Goal: Task Accomplishment & Management: Complete application form

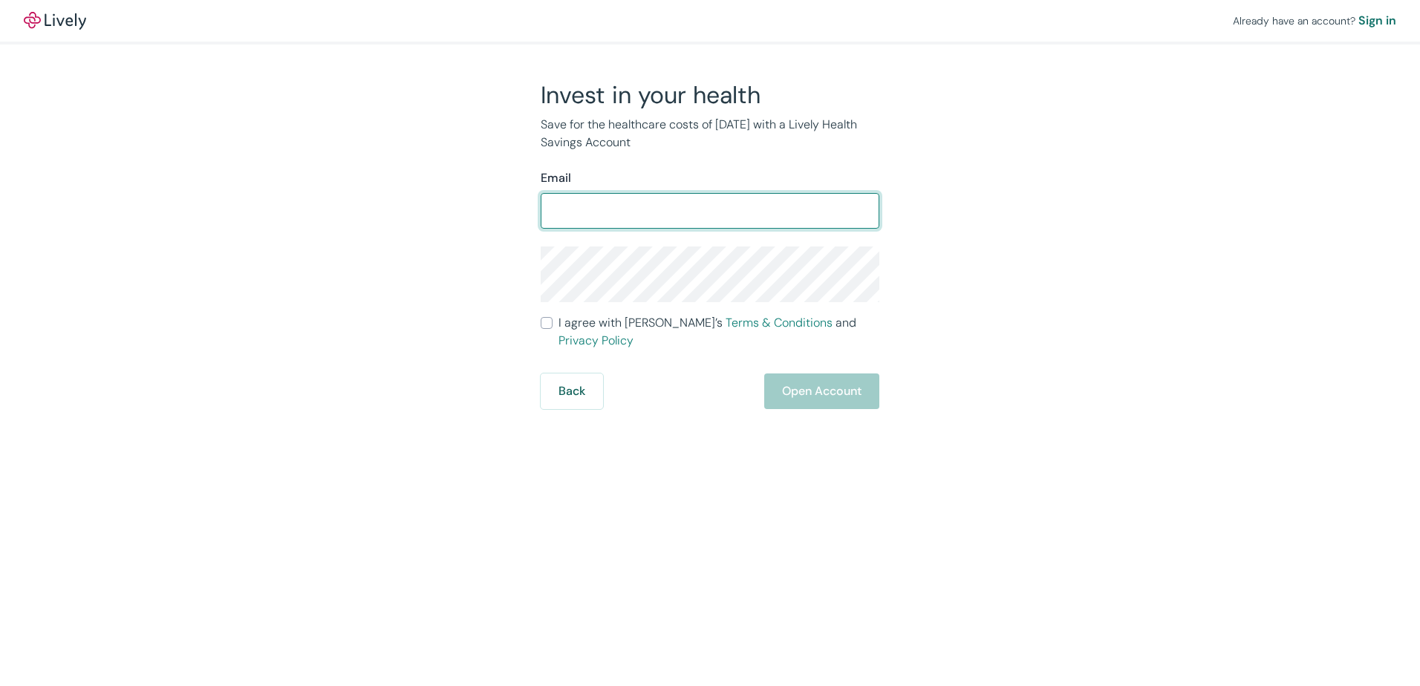
drag, startPoint x: 629, startPoint y: 204, endPoint x: 651, endPoint y: 203, distance: 21.5
click at [636, 203] on input "Email" at bounding box center [710, 211] width 339 height 30
type input "[EMAIL_ADDRESS][DOMAIN_NAME]"
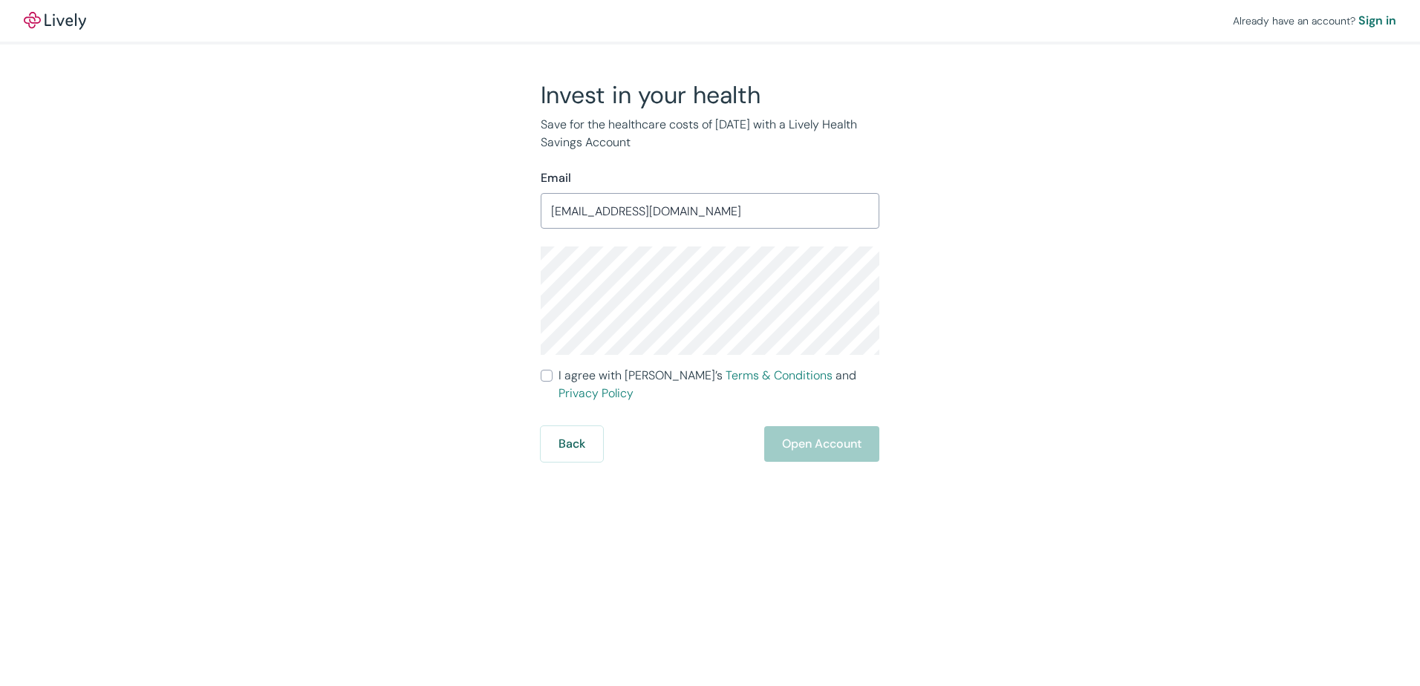
click at [830, 428] on div "Back Open Account" at bounding box center [710, 444] width 339 height 36
click at [553, 375] on label "I agree with Lively’s Terms & Conditions and Privacy Policy" at bounding box center [710, 385] width 339 height 36
click at [553, 375] on input "I agree with Lively’s Terms & Conditions and Privacy Policy" at bounding box center [547, 376] width 12 height 12
checkbox input "true"
click at [812, 426] on button "Open Account" at bounding box center [821, 444] width 115 height 36
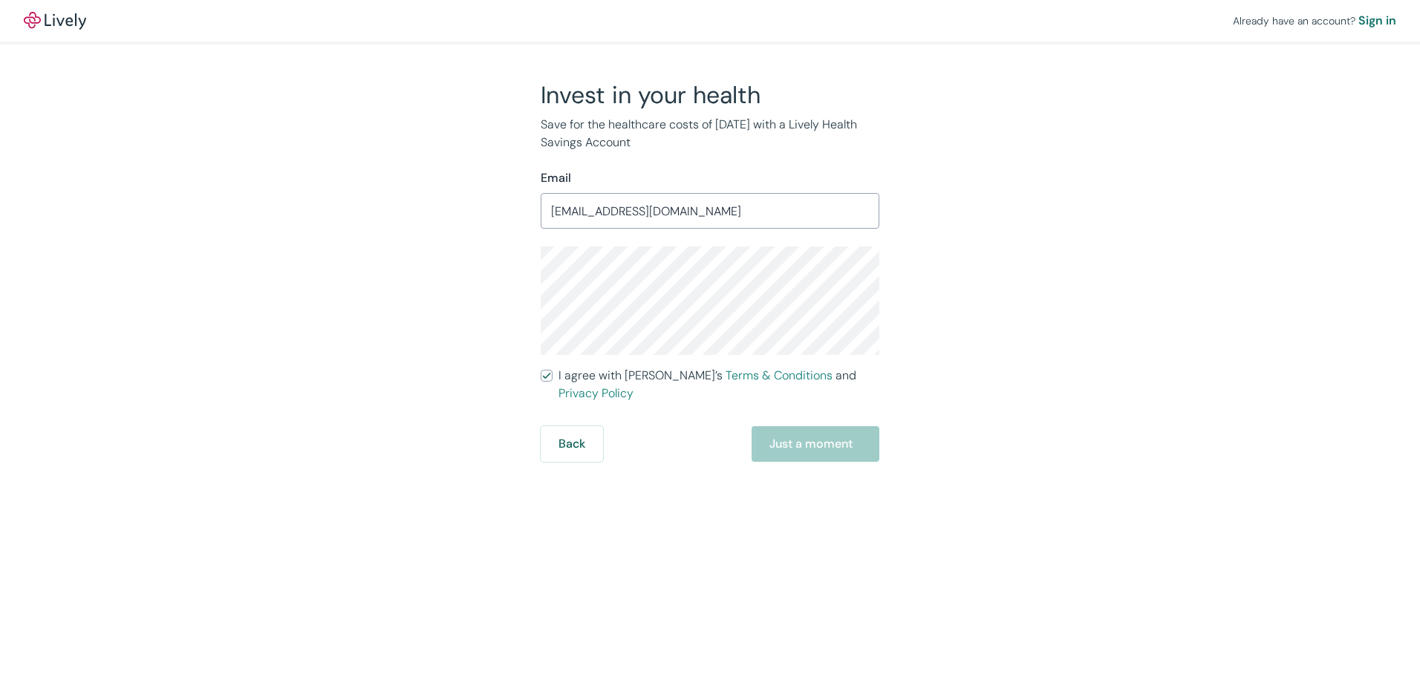
click at [570, 427] on form "Email [EMAIL_ADDRESS][DOMAIN_NAME] ​ I agree with Lively’s Terms & Conditions a…" at bounding box center [710, 315] width 339 height 293
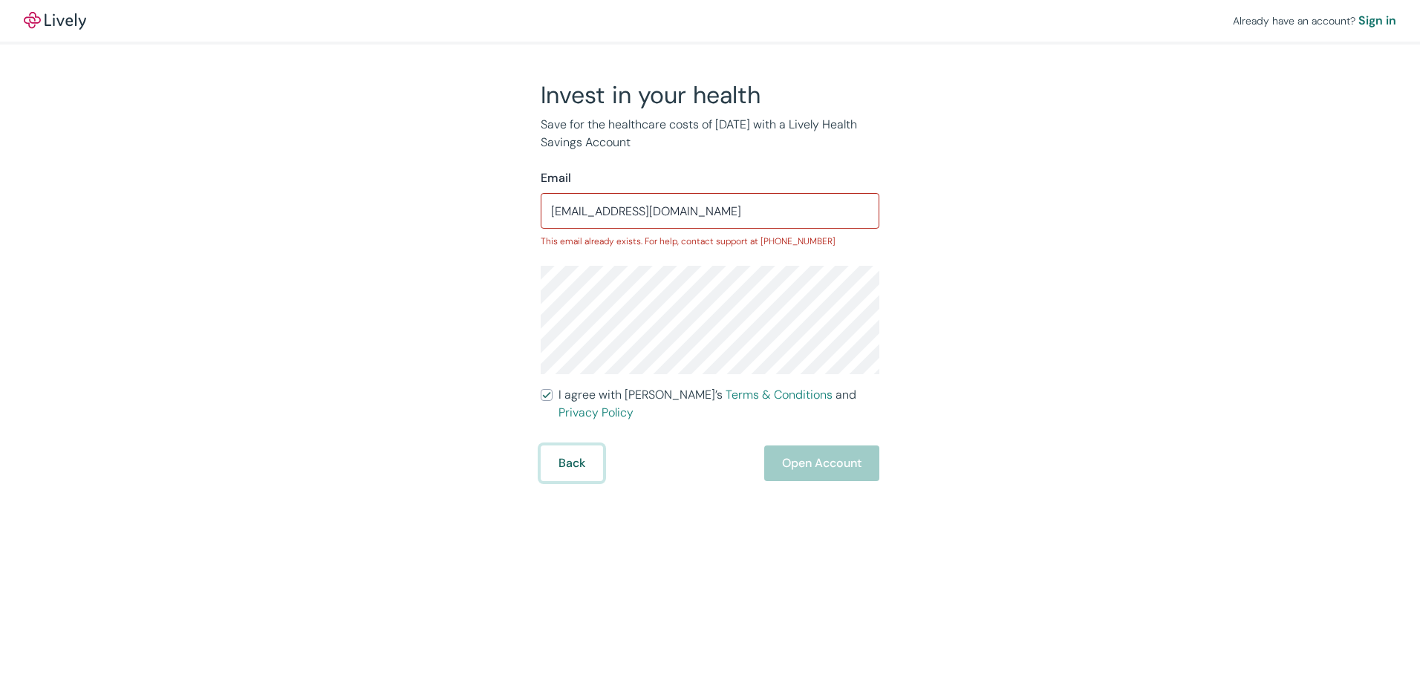
click at [573, 449] on button "Back" at bounding box center [572, 464] width 62 height 36
